Goal: Task Accomplishment & Management: Use online tool/utility

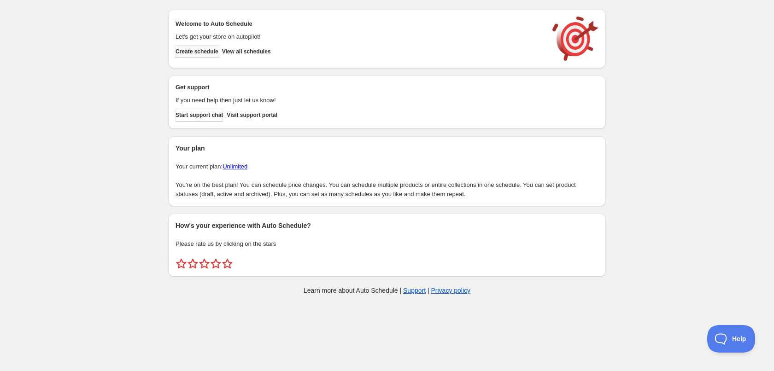
click at [209, 52] on span "Create schedule" at bounding box center [197, 51] width 43 height 7
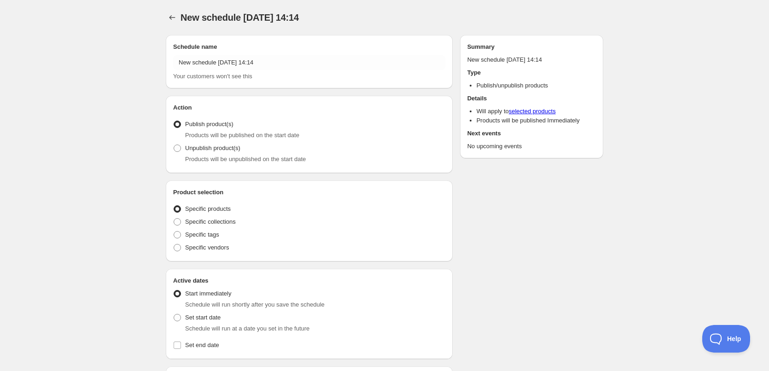
radio input "true"
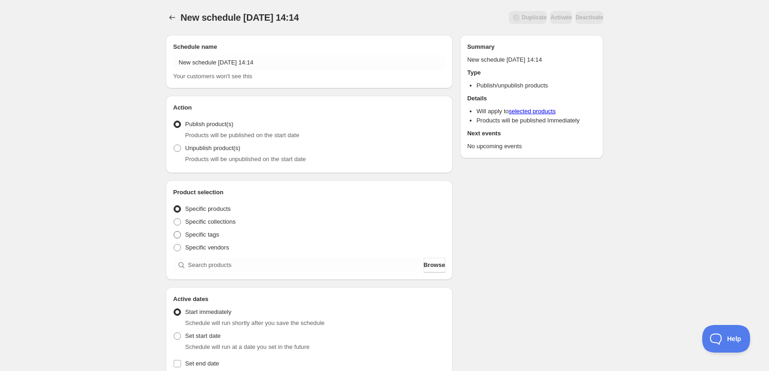
click at [212, 234] on span "Specific tags" at bounding box center [202, 234] width 34 height 7
click at [174, 232] on input "Specific tags" at bounding box center [174, 231] width 0 height 0
radio input "true"
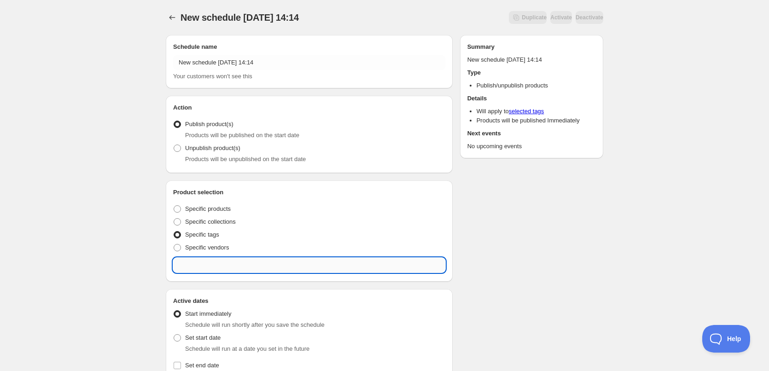
click at [252, 264] on input "text" at bounding box center [309, 265] width 272 height 15
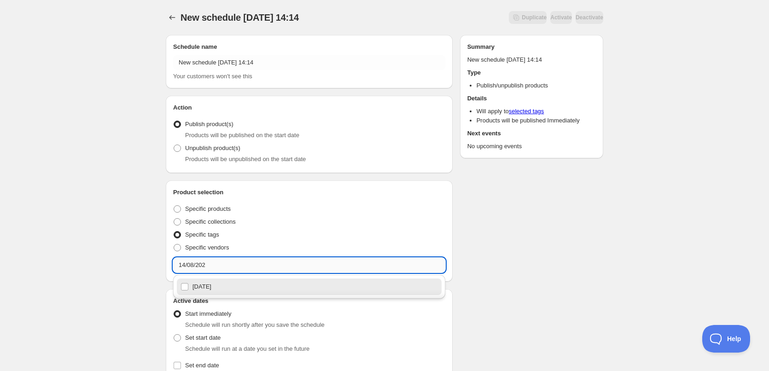
type input "[DATE]"
click at [183, 287] on div "[DATE]" at bounding box center [310, 287] width 258 height 13
checkbox input "true"
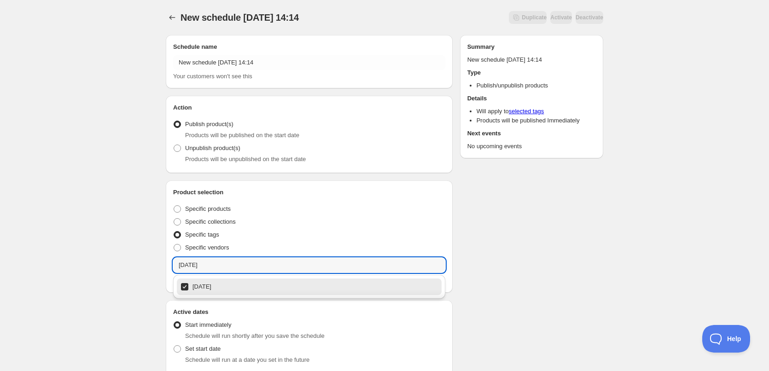
type input "[DATE]"
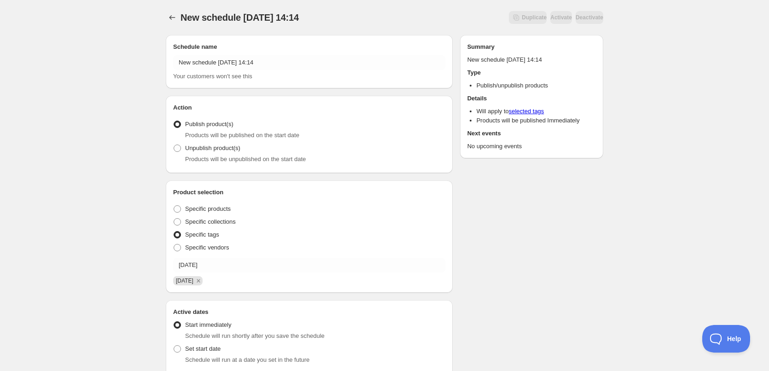
click at [142, 242] on div "New schedule [DATE] 14:14. This page is ready New schedule [DATE] 14:14 Duplica…" at bounding box center [384, 357] width 769 height 715
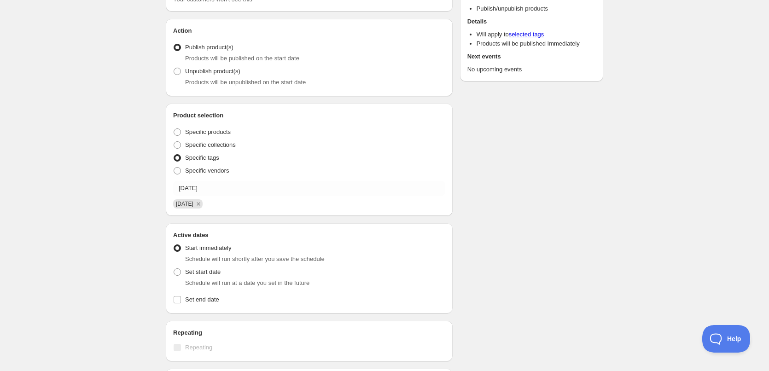
scroll to position [153, 0]
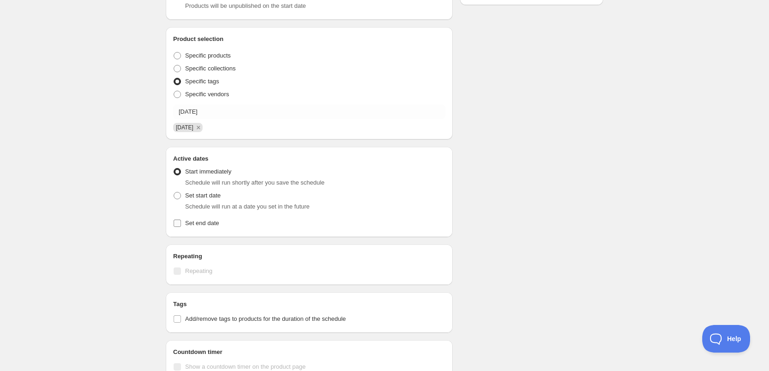
click at [199, 224] on span "Set end date" at bounding box center [202, 223] width 34 height 7
click at [181, 224] on input "Set end date" at bounding box center [177, 223] width 7 height 7
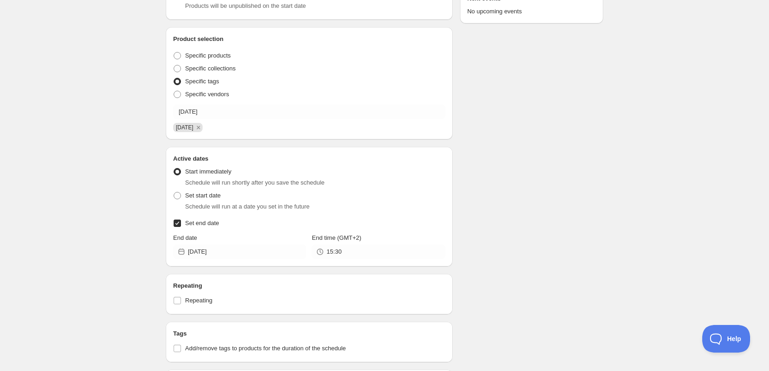
click at [203, 224] on span "Set end date" at bounding box center [202, 223] width 34 height 7
click at [181, 224] on input "Set end date" at bounding box center [177, 223] width 7 height 7
checkbox input "false"
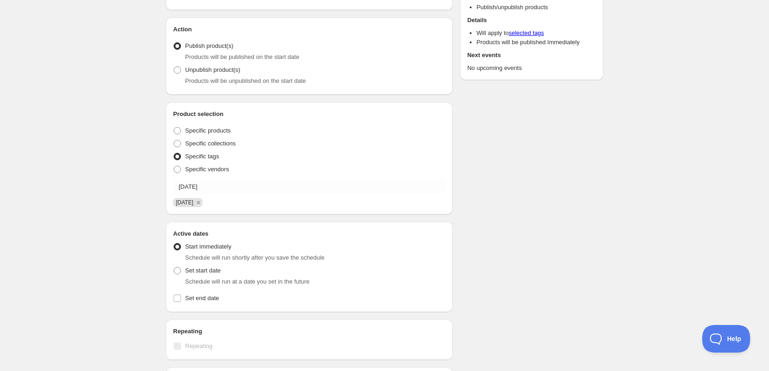
scroll to position [0, 0]
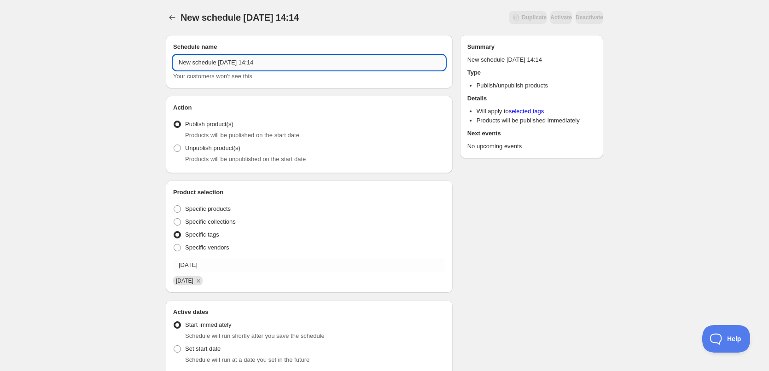
click at [211, 63] on input "New schedule [DATE] 14:14" at bounding box center [309, 62] width 272 height 15
type input "[DATE]"
drag, startPoint x: 497, startPoint y: 205, endPoint x: 498, endPoint y: 194, distance: 10.2
click at [497, 205] on div "Schedule name [DATE] Your customers won't see this Action Action Publish produc…" at bounding box center [380, 362] width 445 height 669
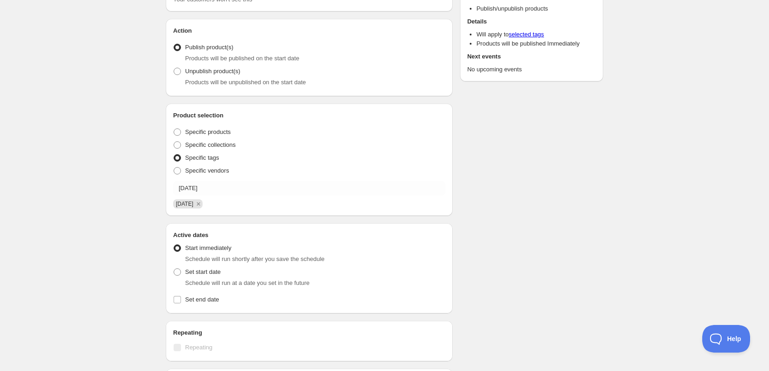
scroll to position [153, 0]
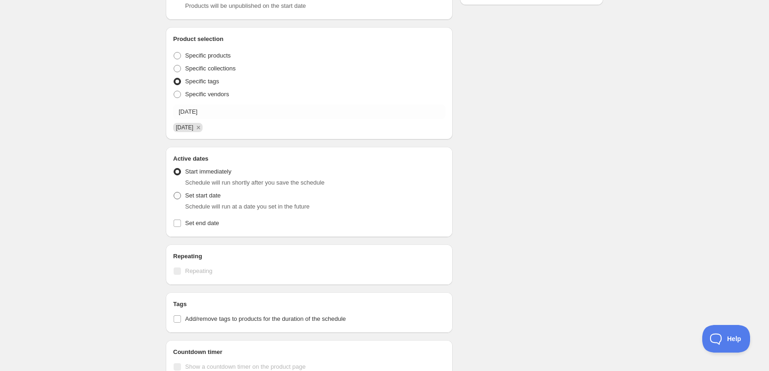
click at [205, 196] on span "Set start date" at bounding box center [202, 195] width 35 height 7
click at [174, 193] on input "Set start date" at bounding box center [174, 192] width 0 height 0
radio input "true"
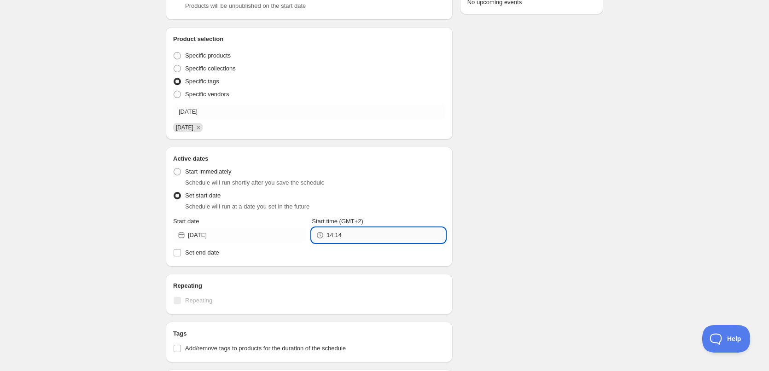
click at [334, 236] on input "14:14" at bounding box center [386, 235] width 118 height 15
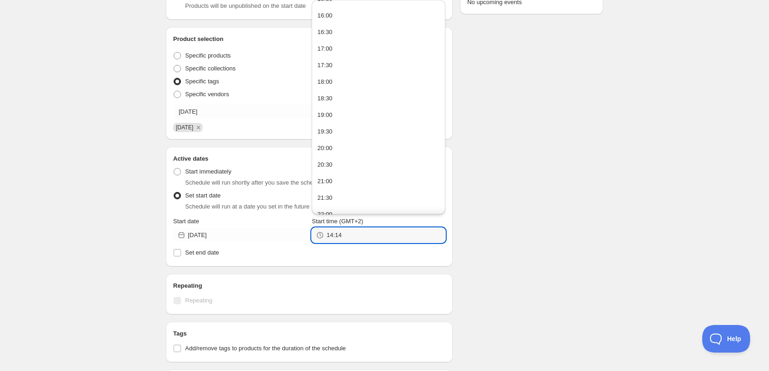
scroll to position [121, 0]
click at [343, 153] on button "22:00" at bounding box center [379, 154] width 128 height 15
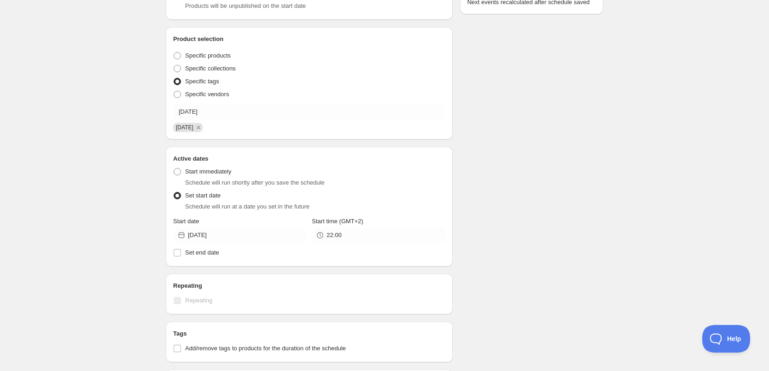
type input "22:00"
click at [194, 254] on span "Set end date" at bounding box center [202, 252] width 34 height 7
click at [181, 254] on input "Set end date" at bounding box center [177, 252] width 7 height 7
checkbox input "true"
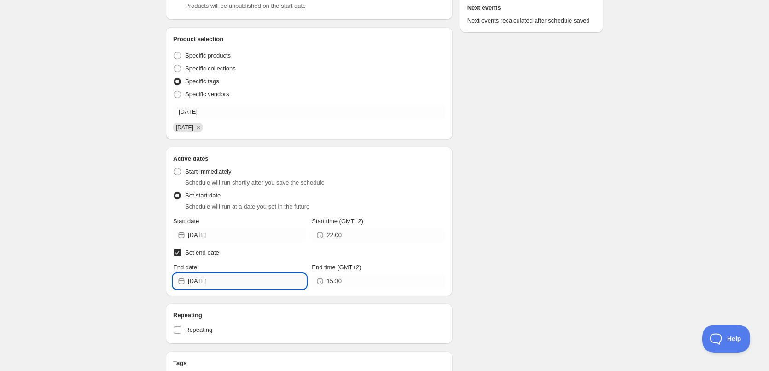
click at [230, 284] on input "[DATE]" at bounding box center [247, 281] width 118 height 15
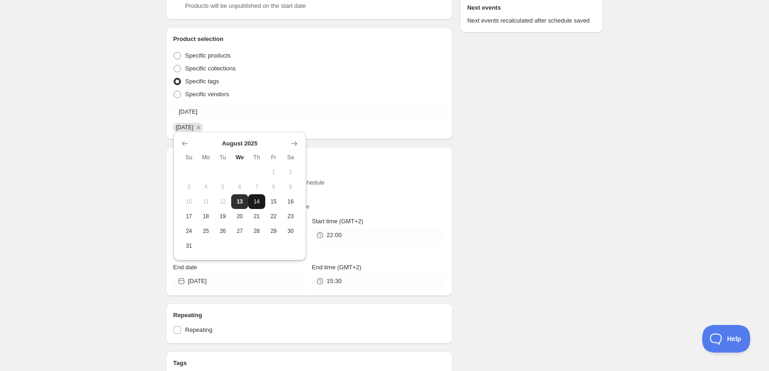
click at [258, 203] on span "14" at bounding box center [257, 201] width 10 height 7
type input "[DATE]"
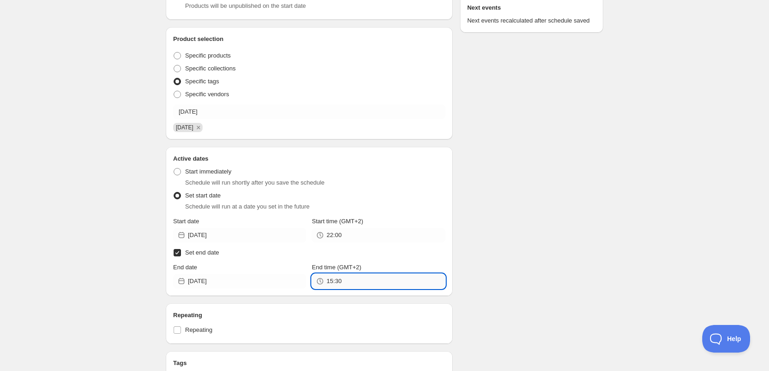
click at [339, 283] on input "15:30" at bounding box center [386, 281] width 118 height 15
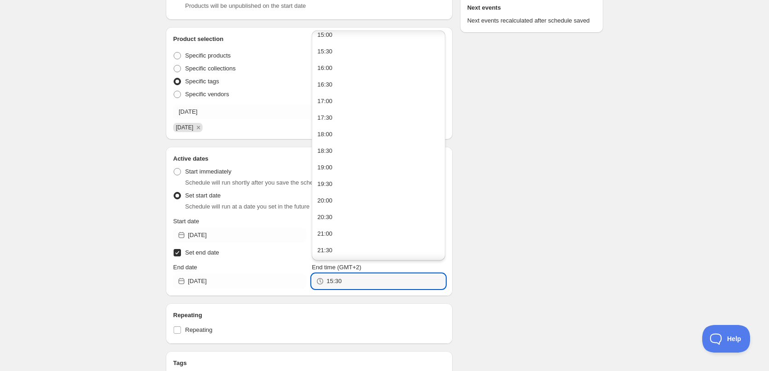
scroll to position [538, 0]
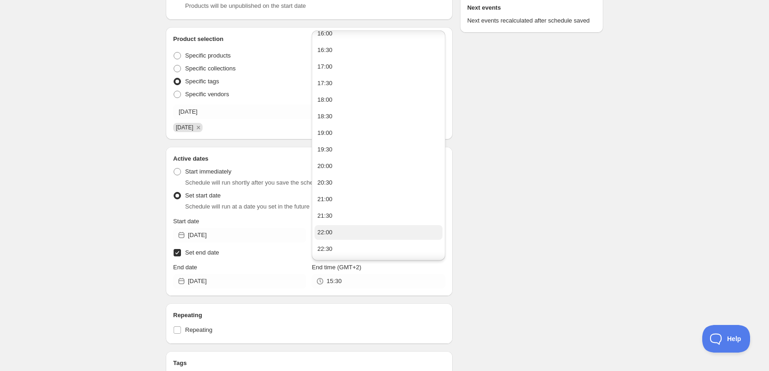
click at [342, 234] on button "22:00" at bounding box center [379, 232] width 128 height 15
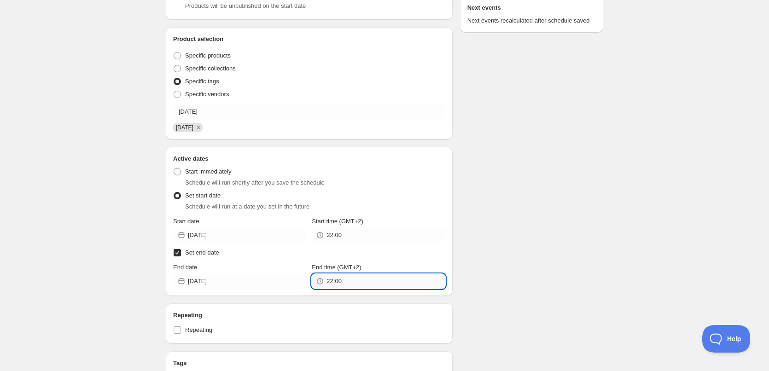
drag, startPoint x: 338, startPoint y: 282, endPoint x: 342, endPoint y: 285, distance: 4.7
click at [339, 282] on input "22:00" at bounding box center [386, 281] width 118 height 15
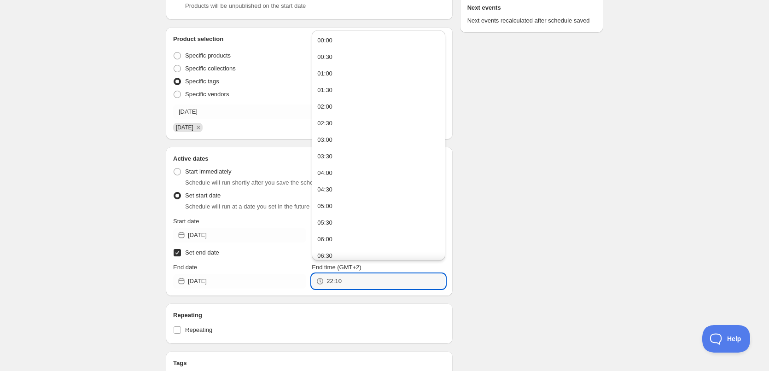
type input "22:10"
click at [534, 284] on div "Schedule name [DATE] Your customers won't see this Action Action Publish produc…" at bounding box center [380, 260] width 445 height 772
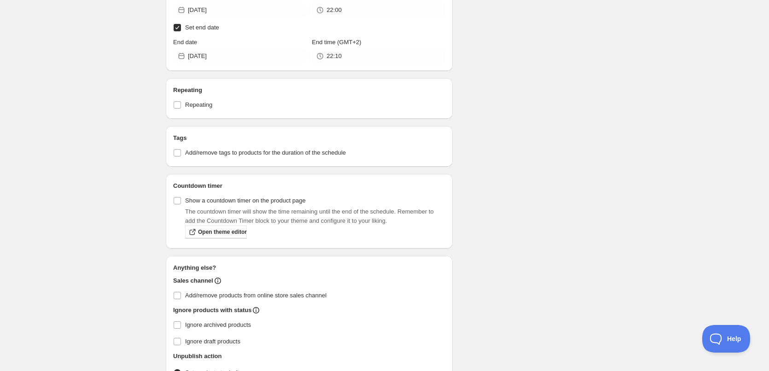
scroll to position [446, 0]
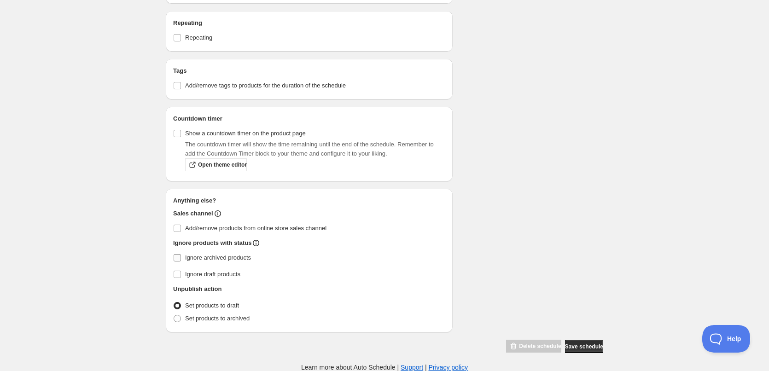
click at [211, 258] on span "Ignore archived products" at bounding box center [218, 257] width 66 height 7
click at [181, 258] on input "Ignore archived products" at bounding box center [177, 257] width 7 height 7
checkbox input "true"
click at [226, 317] on span "Set products to archived" at bounding box center [217, 318] width 64 height 7
click at [174, 316] on input "Set products to archived" at bounding box center [174, 315] width 0 height 0
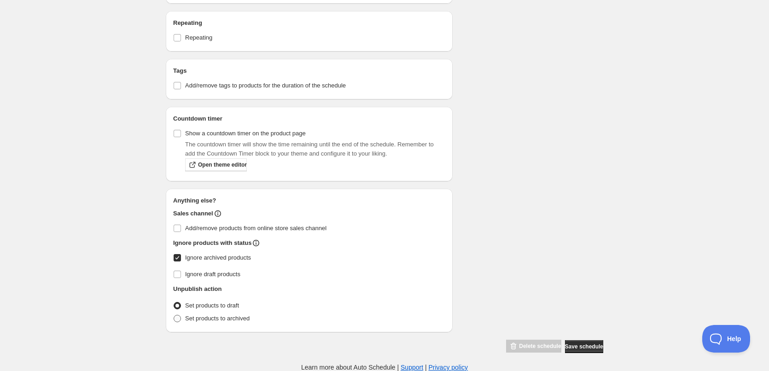
radio input "true"
click at [576, 351] on button "Save schedule" at bounding box center [584, 346] width 38 height 13
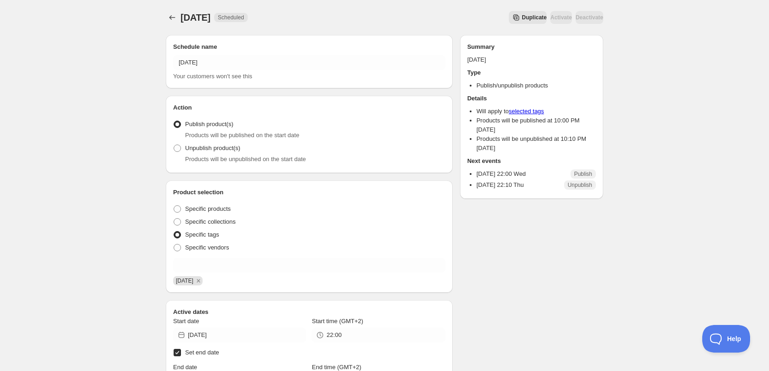
drag, startPoint x: 646, startPoint y: 149, endPoint x: 644, endPoint y: 205, distance: 56.2
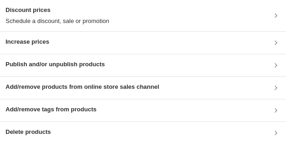
click at [76, 64] on h3 "Publish and/or unpublish products" at bounding box center [55, 64] width 99 height 9
